Goal: Check status: Check status

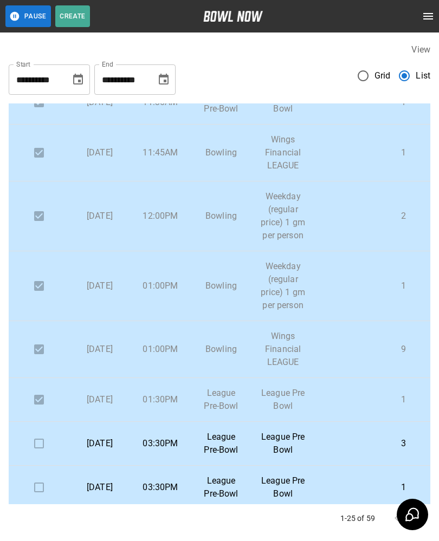
scroll to position [266, 0]
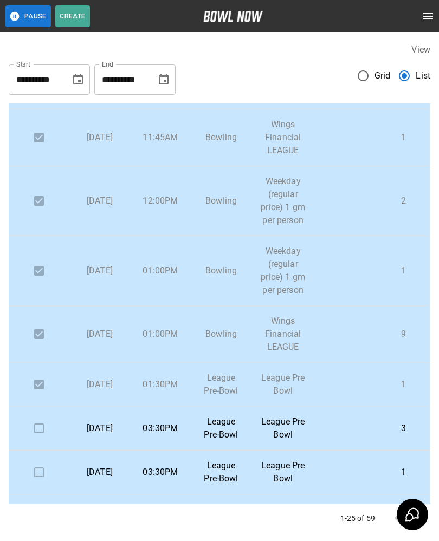
click at [161, 143] on td "11:45AM" at bounding box center [160, 137] width 61 height 57
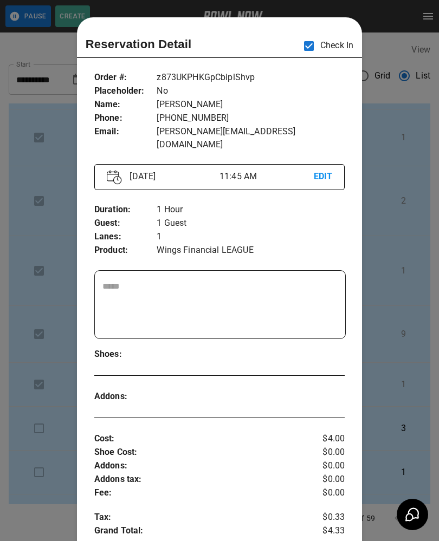
scroll to position [17, 0]
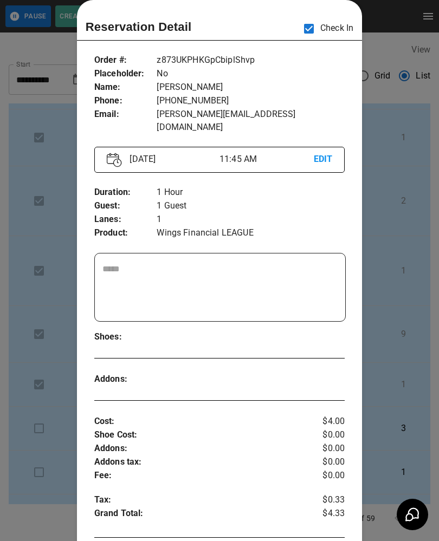
click at [37, 241] on div at bounding box center [219, 270] width 439 height 541
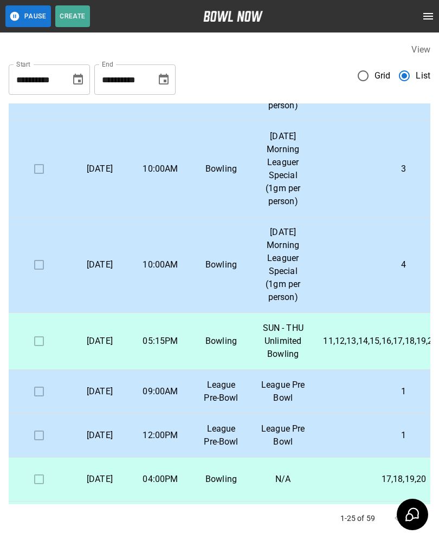
scroll to position [1071, 0]
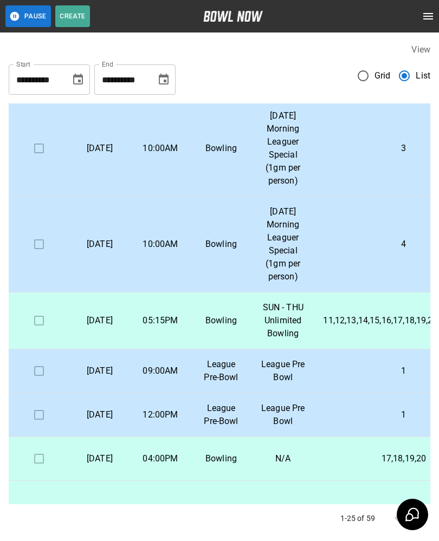
click at [165, 378] on p "09:00AM" at bounding box center [160, 371] width 43 height 13
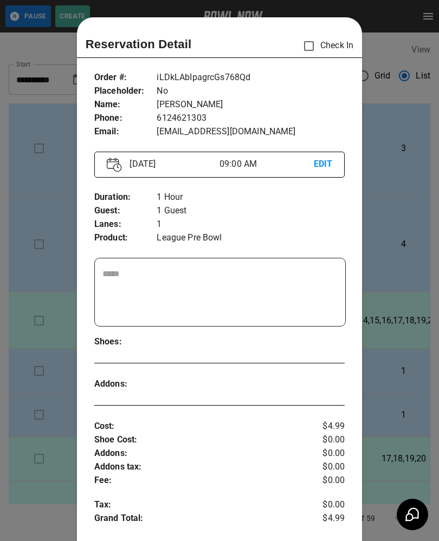
scroll to position [0, 0]
click at [42, 491] on div at bounding box center [219, 270] width 439 height 541
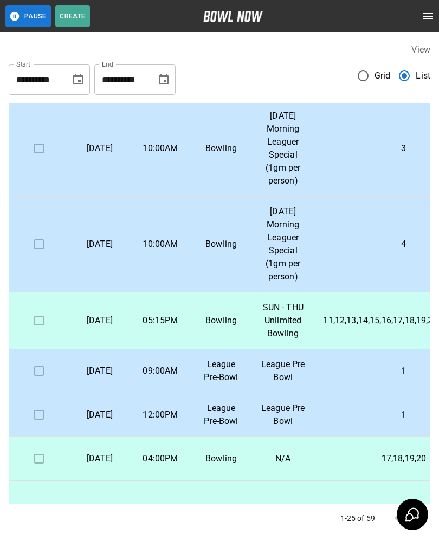
click at [31, 437] on td at bounding box center [39, 415] width 61 height 44
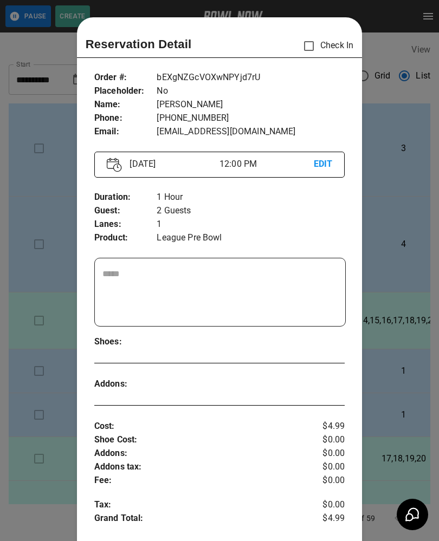
scroll to position [17, 0]
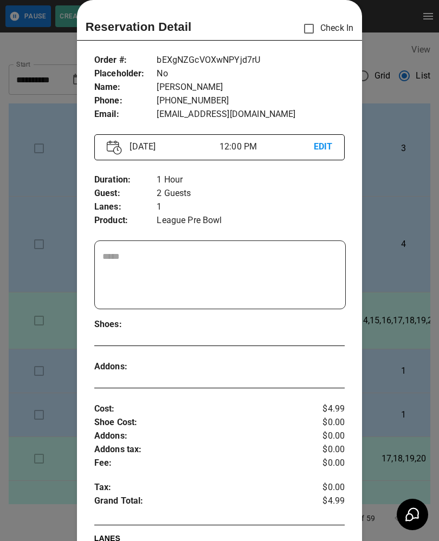
click at [49, 295] on div at bounding box center [219, 270] width 439 height 541
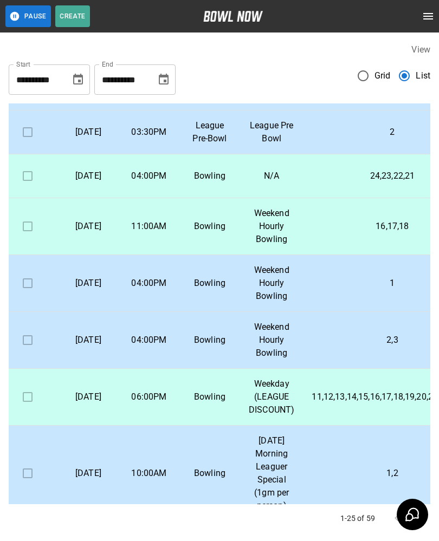
scroll to position [650, 12]
click at [252, 183] on p "N/A" at bounding box center [271, 176] width 46 height 13
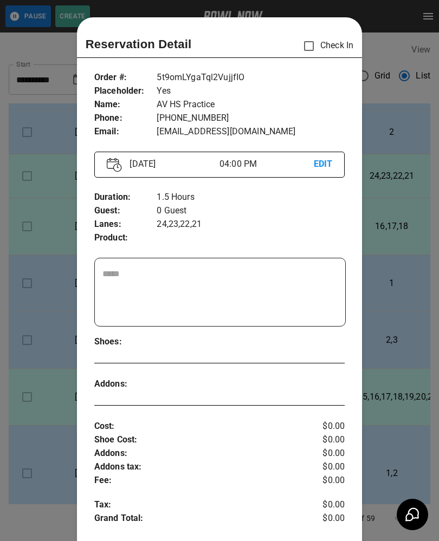
scroll to position [17, 0]
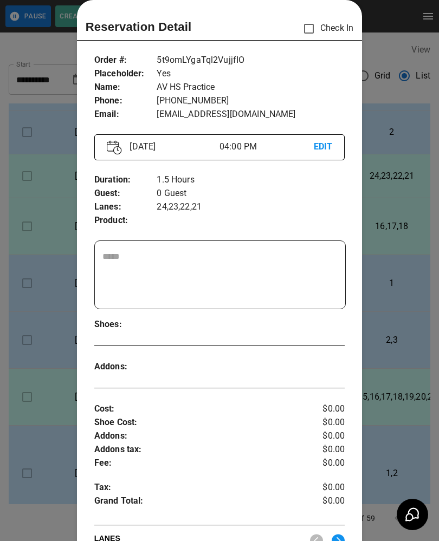
click at [44, 308] on div at bounding box center [219, 270] width 439 height 541
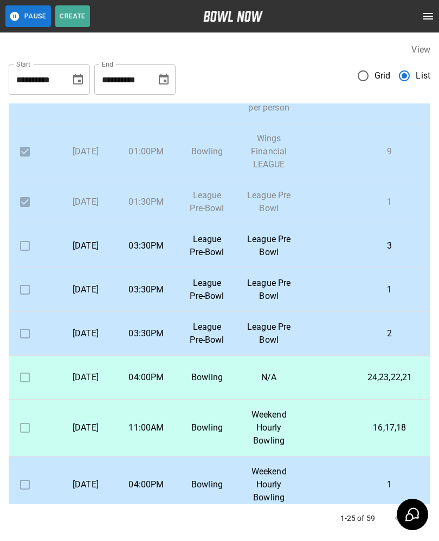
scroll to position [447, 15]
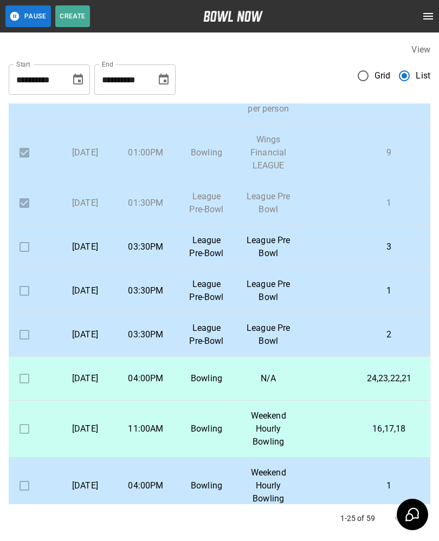
click at [131, 269] on td "03:30PM" at bounding box center [145, 247] width 61 height 44
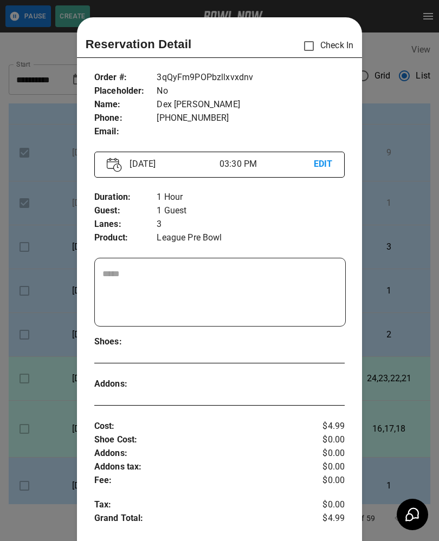
scroll to position [17, 0]
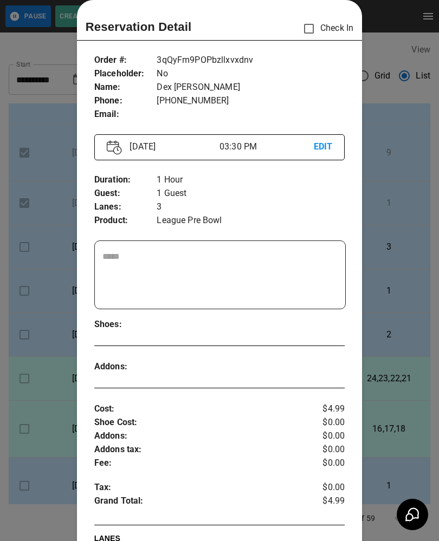
click at [40, 325] on div at bounding box center [219, 270] width 439 height 541
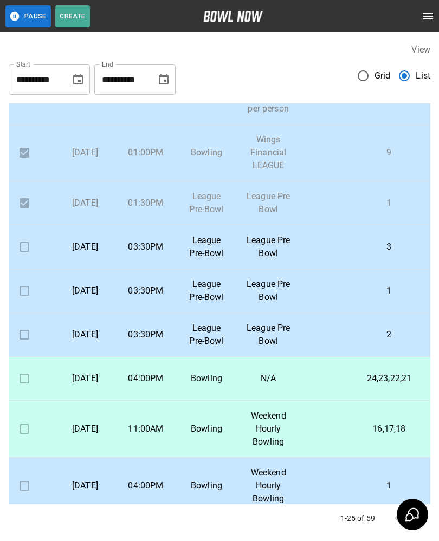
click at [102, 297] on p "Friday, September 12th" at bounding box center [84, 290] width 43 height 13
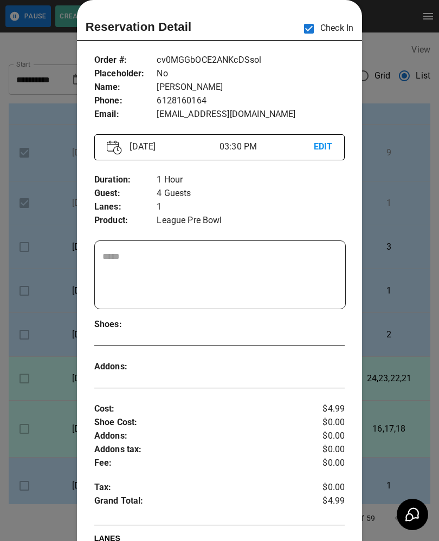
click at [34, 402] on div at bounding box center [219, 270] width 439 height 541
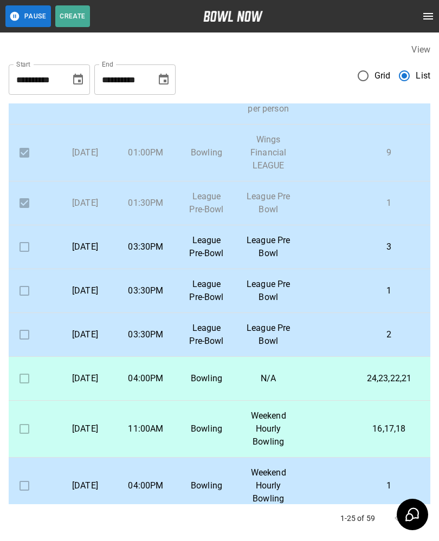
click at [207, 304] on p "League Pre-Bowl" at bounding box center [206, 291] width 43 height 26
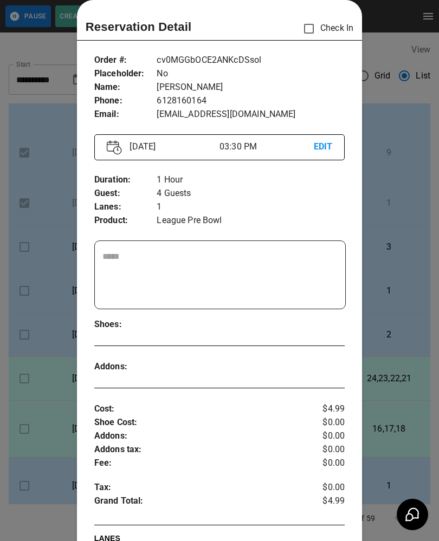
click at [37, 391] on div at bounding box center [219, 270] width 439 height 541
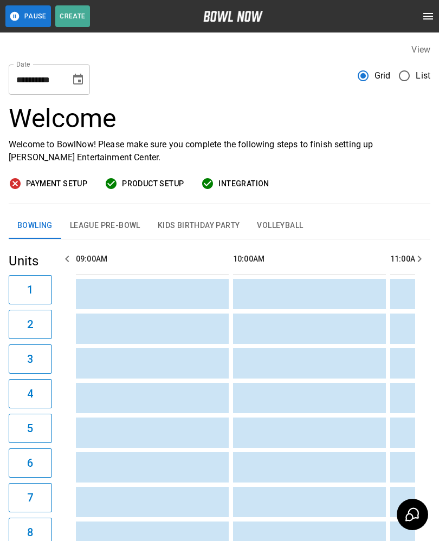
scroll to position [0, 943]
click at [101, 228] on button "League Pre-Bowl" at bounding box center [105, 226] width 88 height 26
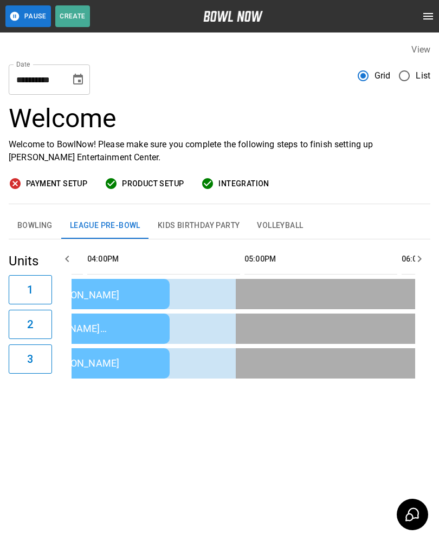
scroll to position [0, 0]
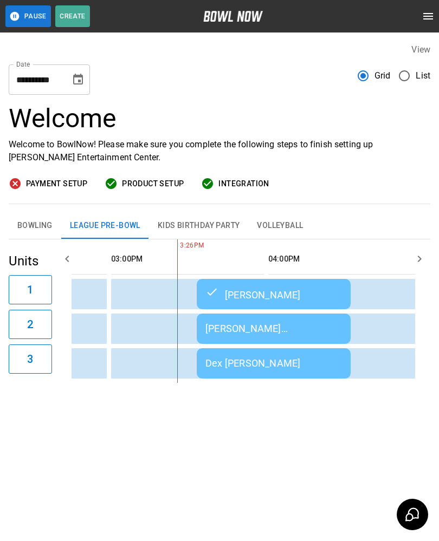
click at [35, 222] on button "Bowling" at bounding box center [35, 226] width 53 height 26
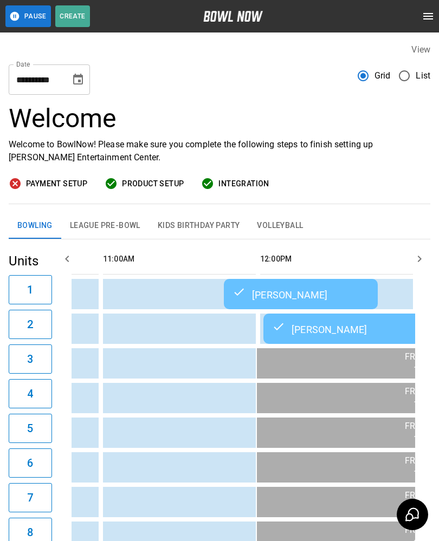
click at [111, 232] on button "League Pre-Bowl" at bounding box center [105, 226] width 88 height 26
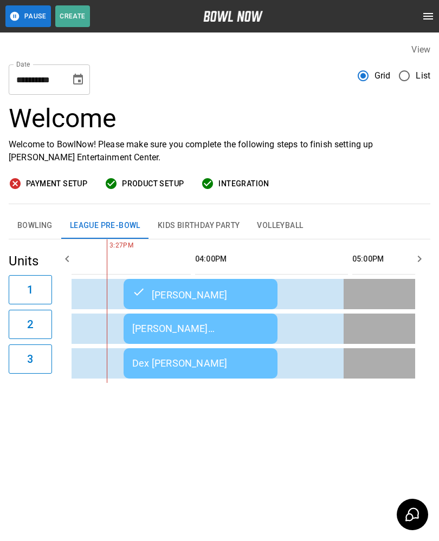
click at [158, 334] on div "[PERSON_NAME] [PERSON_NAME]" at bounding box center [200, 328] width 137 height 11
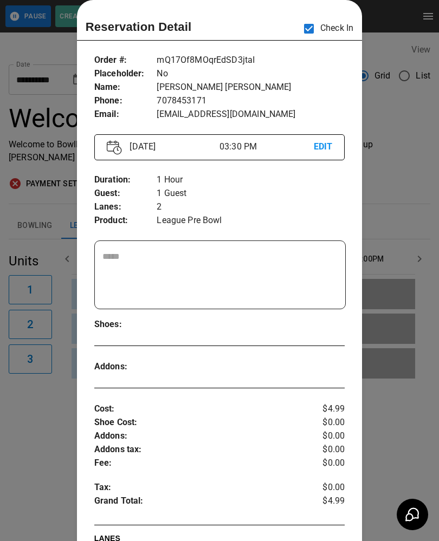
click at [397, 423] on div at bounding box center [219, 270] width 439 height 541
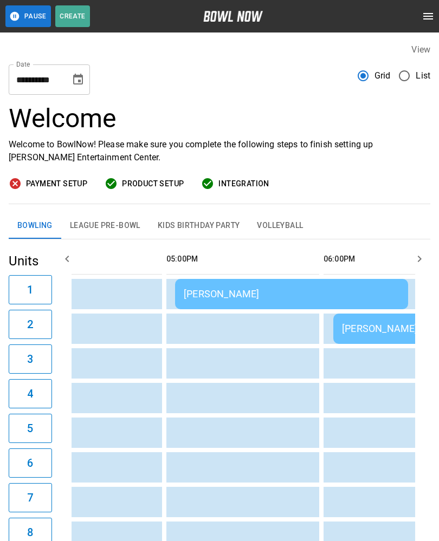
scroll to position [0, 1098]
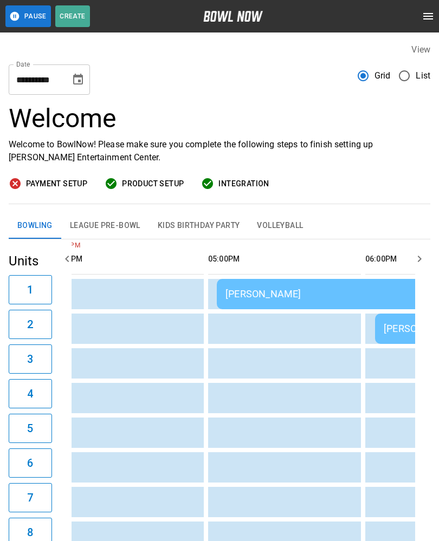
click at [211, 530] on td "sticky table" at bounding box center [194, 537] width 35 height 30
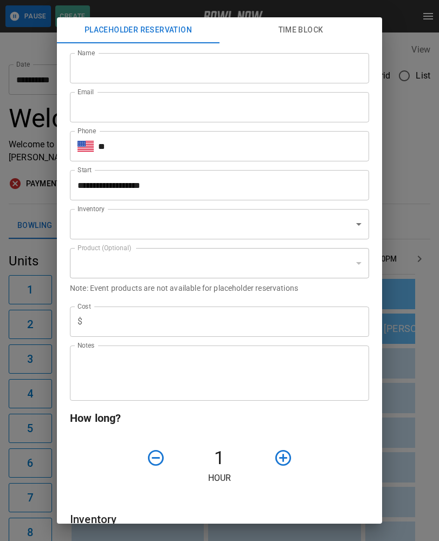
type input "**********"
click at [417, 173] on div "**********" at bounding box center [219, 270] width 439 height 541
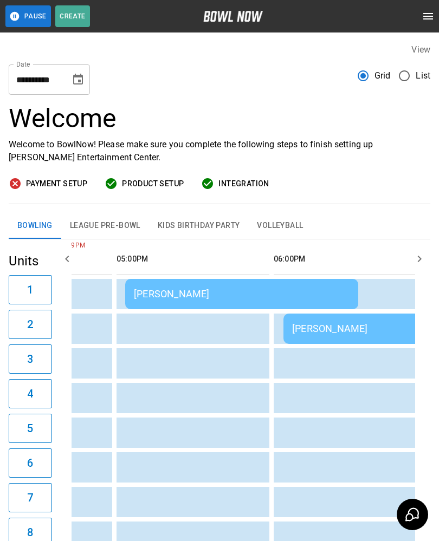
click at [340, 287] on td "[PERSON_NAME]" at bounding box center [241, 294] width 233 height 30
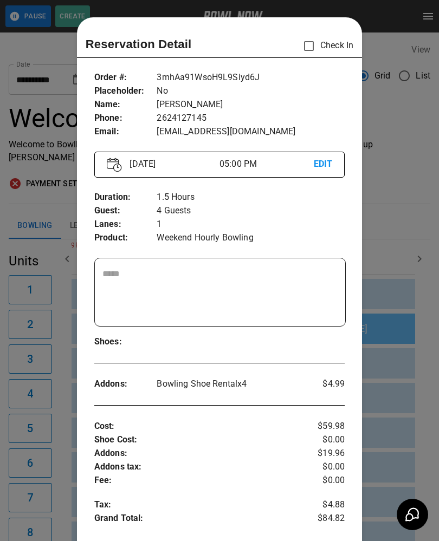
scroll to position [17, 0]
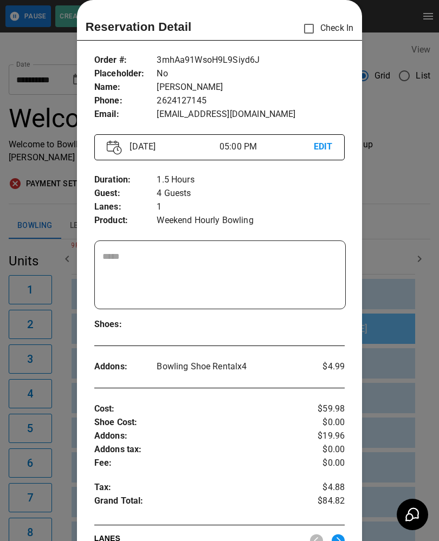
click at [399, 352] on div at bounding box center [219, 270] width 439 height 541
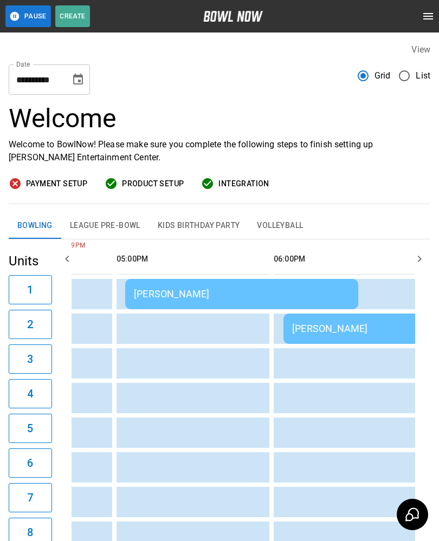
click at [381, 325] on div "[PERSON_NAME]" at bounding box center [439, 328] width 295 height 11
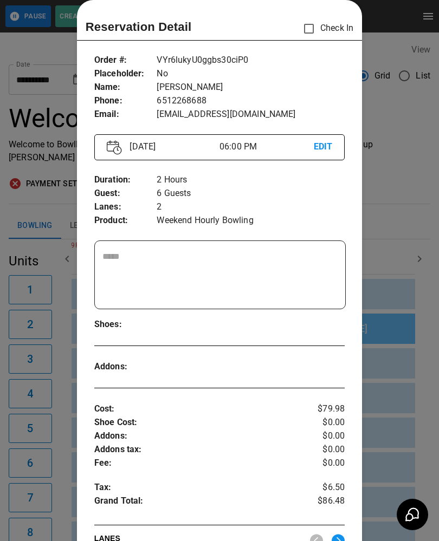
click at [401, 324] on div at bounding box center [219, 270] width 439 height 541
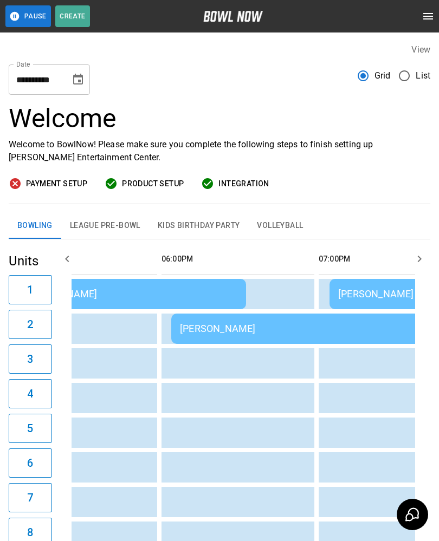
scroll to position [0, 1365]
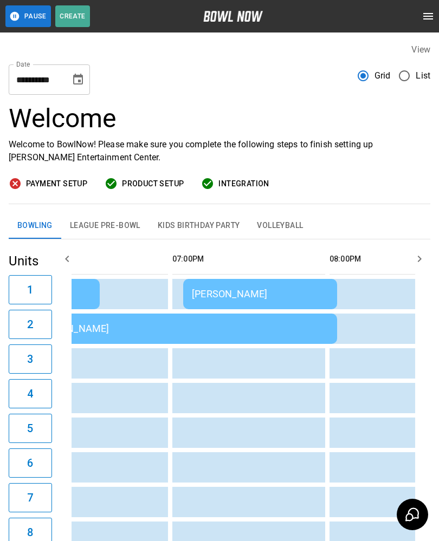
click at [317, 293] on div "[PERSON_NAME]" at bounding box center [260, 293] width 137 height 11
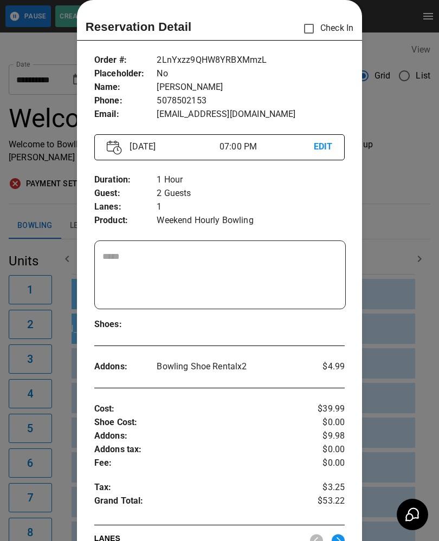
click at [389, 214] on div at bounding box center [219, 270] width 439 height 541
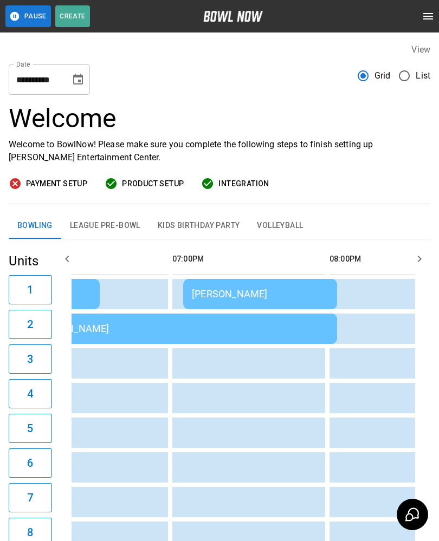
click at [114, 227] on button "League Pre-Bowl" at bounding box center [105, 226] width 88 height 26
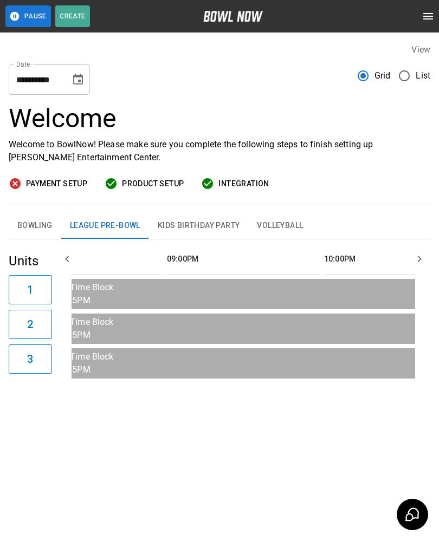
click at [216, 221] on button "Kids Birthday Party" at bounding box center [199, 226] width 100 height 26
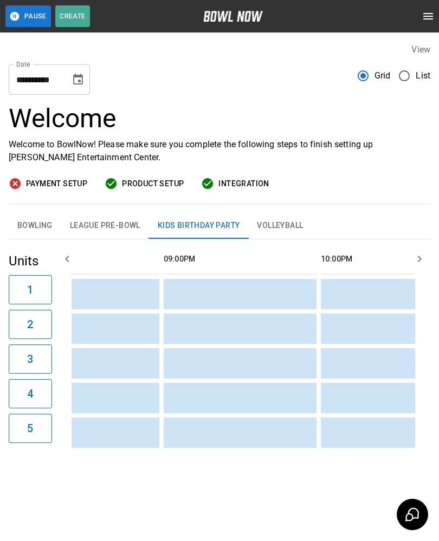
click at [97, 227] on button "League Pre-Bowl" at bounding box center [105, 226] width 88 height 26
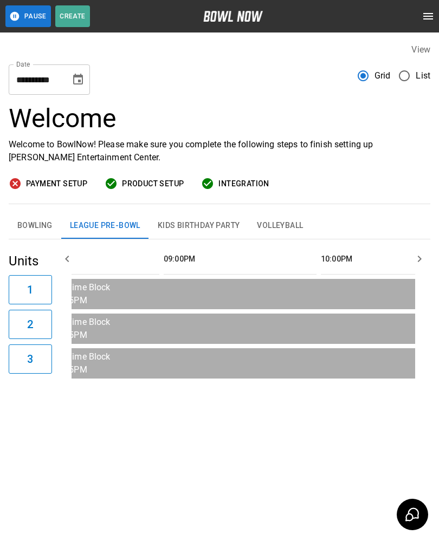
click at [33, 229] on button "Bowling" at bounding box center [35, 226] width 53 height 26
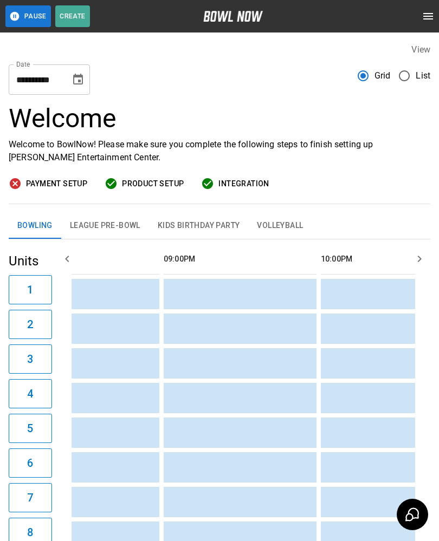
click at [357, 443] on td "sticky table" at bounding box center [352, 433] width 35 height 30
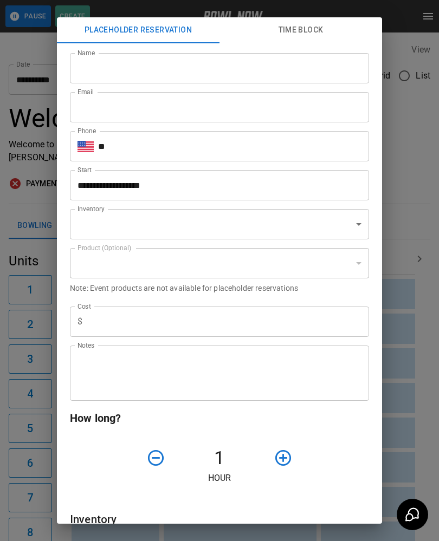
type input "**********"
click at [400, 376] on div "**********" at bounding box center [219, 270] width 439 height 541
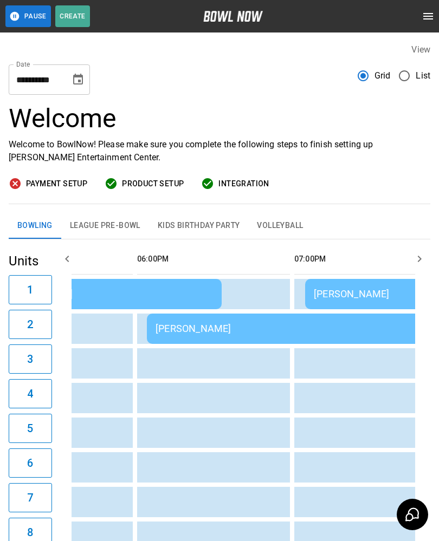
click at [357, 286] on td "[PERSON_NAME]" at bounding box center [382, 294] width 154 height 30
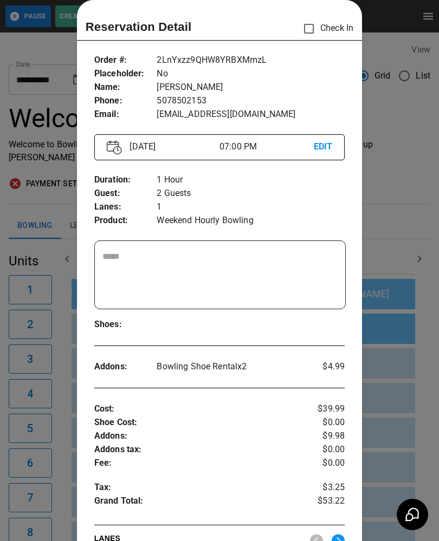
click at [396, 251] on div at bounding box center [219, 270] width 439 height 541
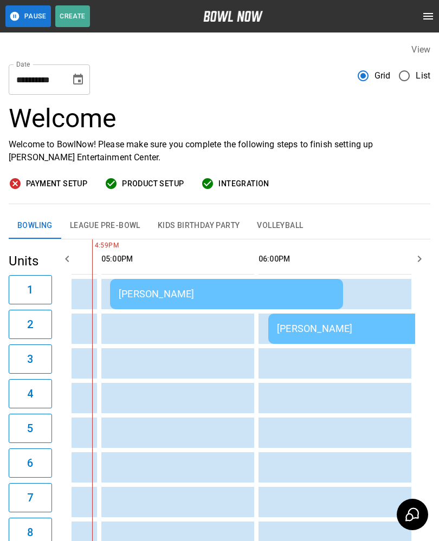
scroll to position [0, 1232]
click at [296, 302] on td "[PERSON_NAME]" at bounding box center [226, 294] width 233 height 30
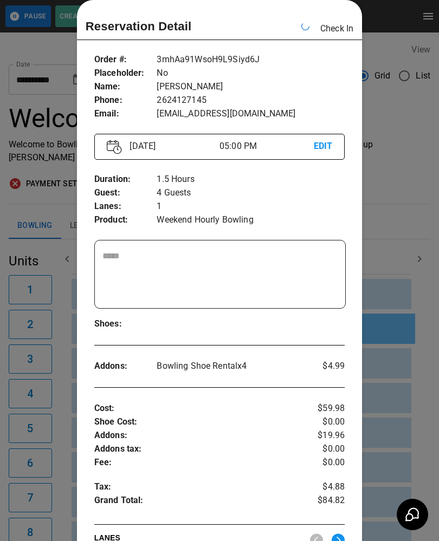
scroll to position [0, 1257]
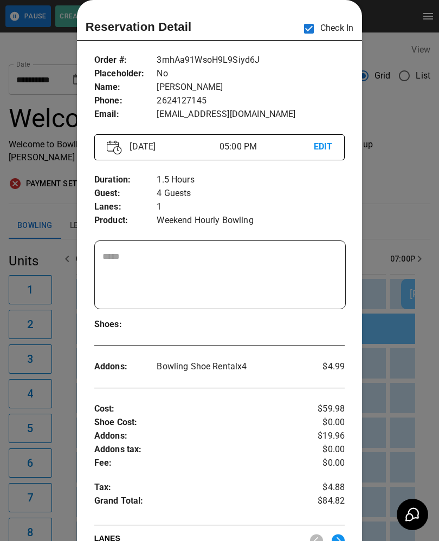
click at [404, 223] on div at bounding box center [219, 270] width 439 height 541
